Goal: Task Accomplishment & Management: Complete application form

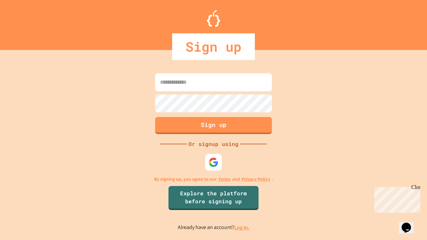
click at [242, 228] on link "Log in." at bounding box center [241, 227] width 15 height 7
